Goal: Task Accomplishment & Management: Manage account settings

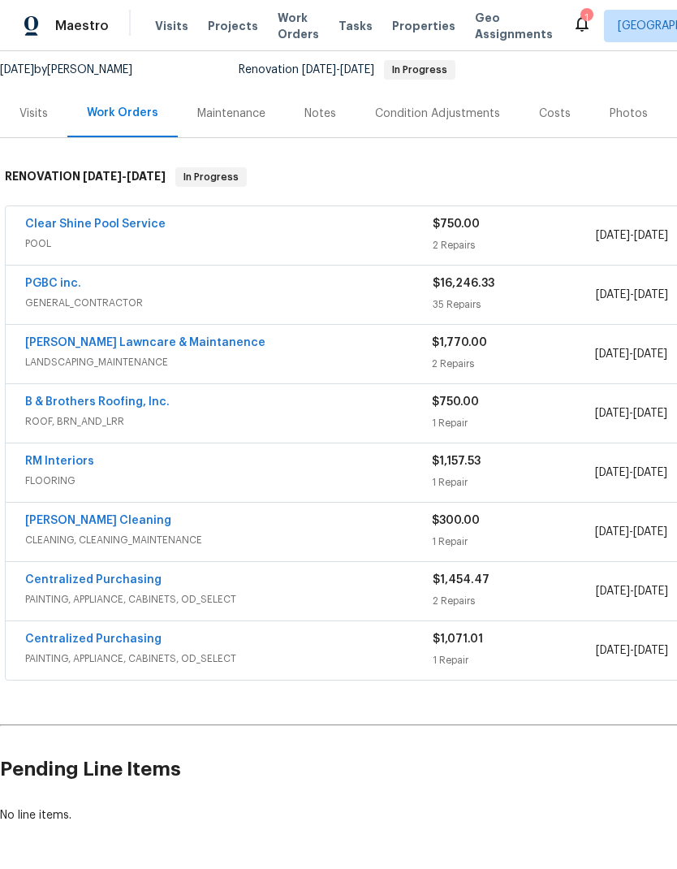
scroll to position [156, 0]
click at [61, 279] on link "PGBC inc." at bounding box center [53, 284] width 56 height 11
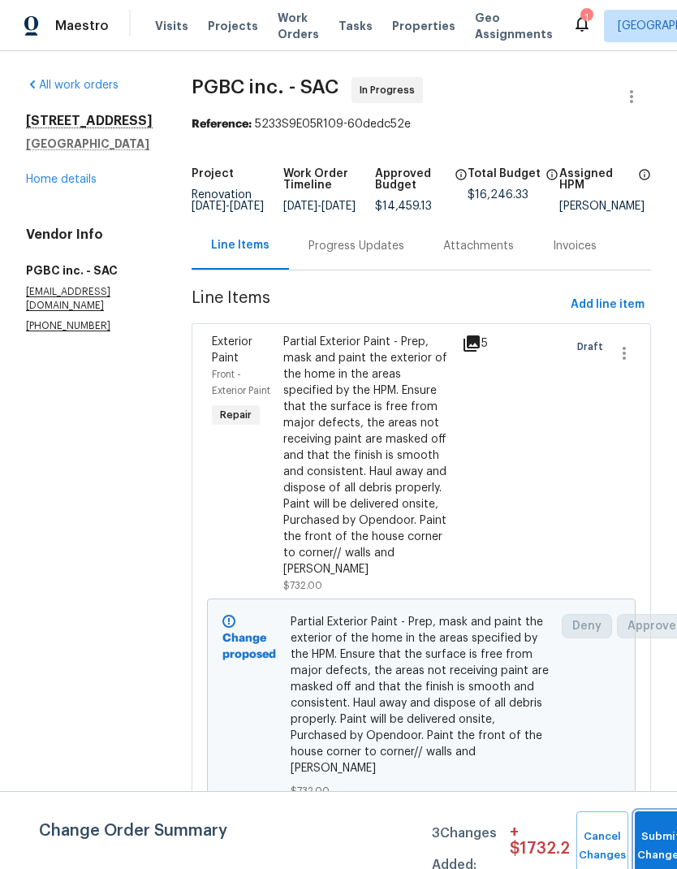
click at [656, 833] on button "Submit Changes" at bounding box center [661, 846] width 52 height 70
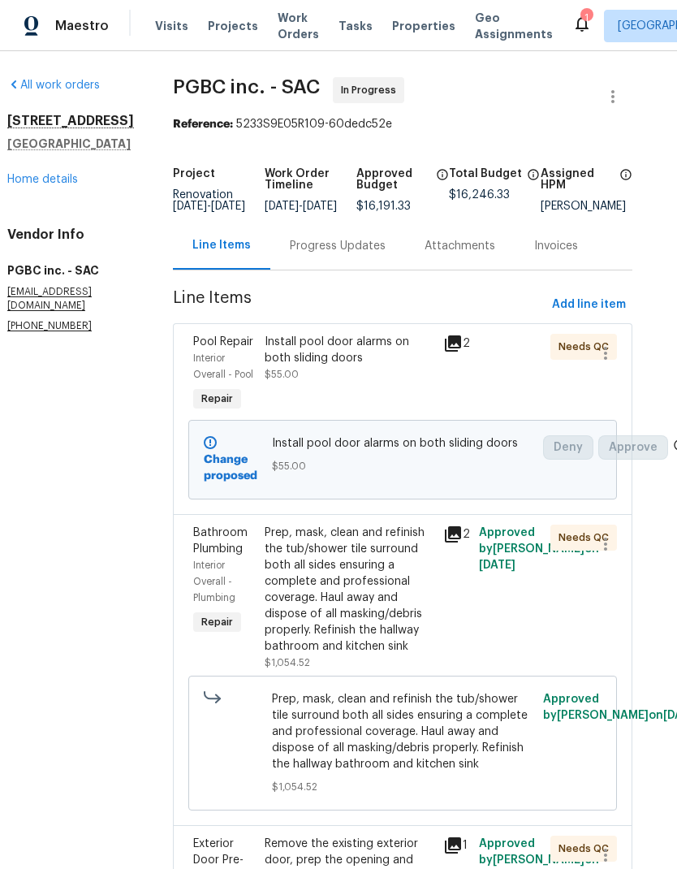
scroll to position [0, 19]
click at [57, 185] on link "Home details" at bounding box center [42, 179] width 71 height 11
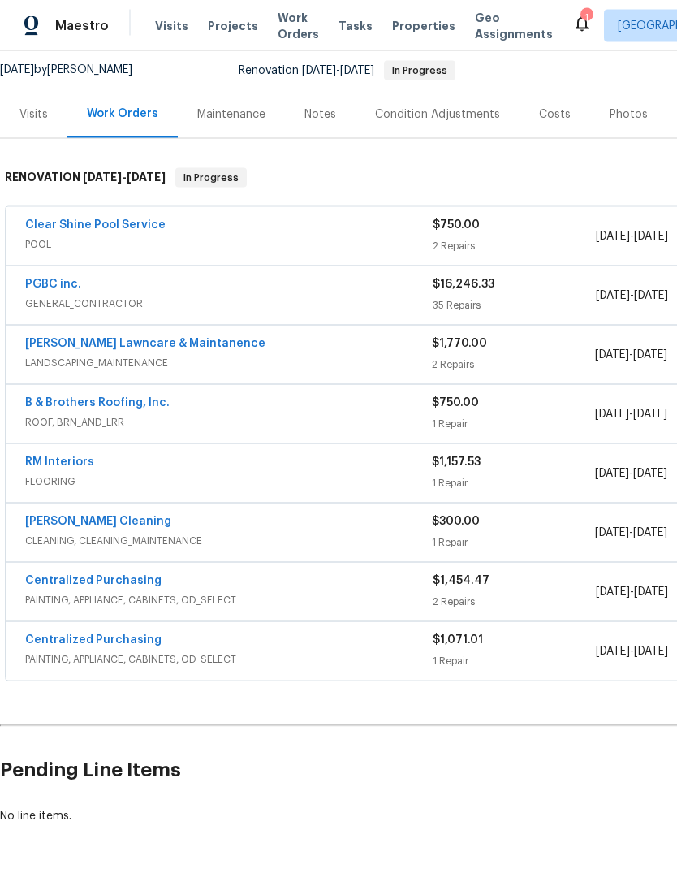
scroll to position [156, 0]
